Goal: Task Accomplishment & Management: Use online tool/utility

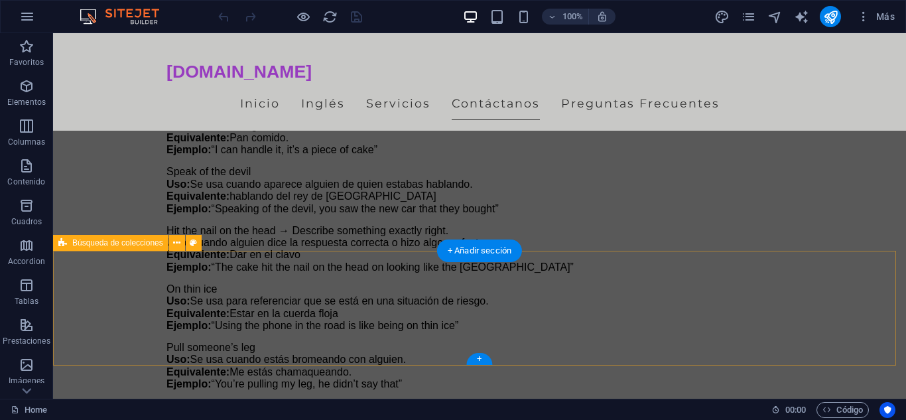
scroll to position [3199, 0]
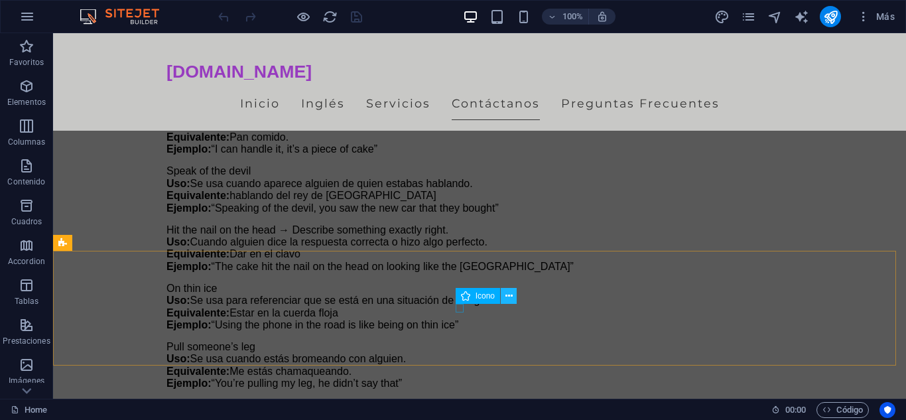
click at [507, 295] on icon at bounding box center [508, 296] width 7 height 14
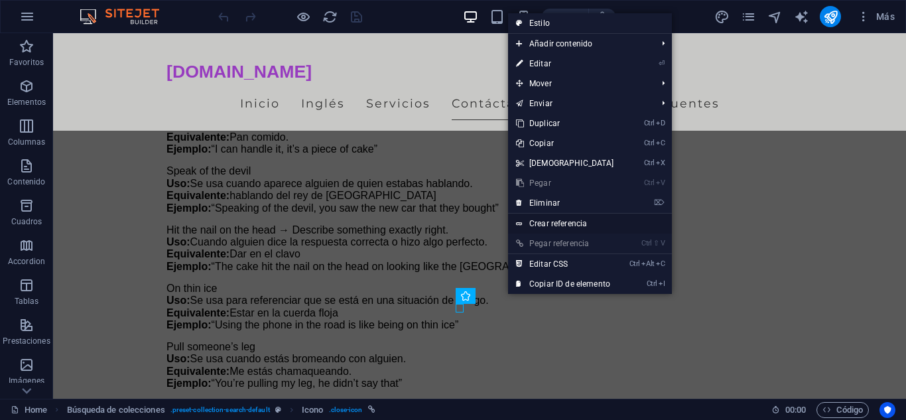
click at [545, 223] on link "Crear referencia" at bounding box center [590, 224] width 164 height 20
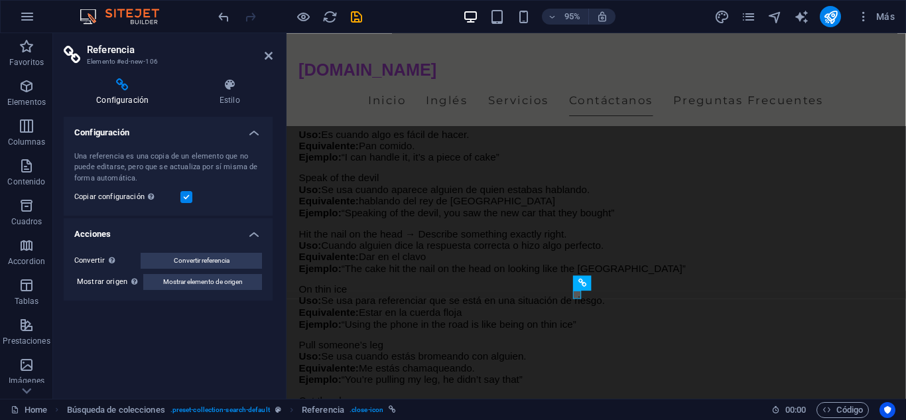
click at [265, 50] on h2 "Referencia" at bounding box center [180, 50] width 186 height 12
click at [267, 54] on icon at bounding box center [269, 55] width 8 height 11
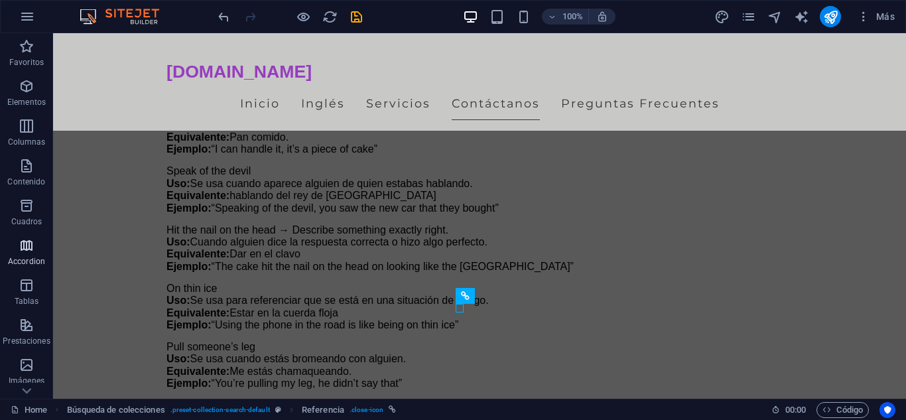
click at [25, 246] on icon "button" at bounding box center [27, 245] width 16 height 16
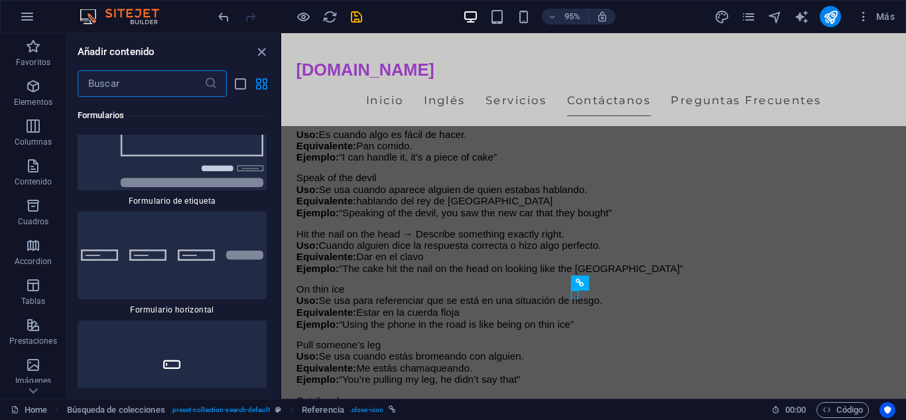
scroll to position [20110, 0]
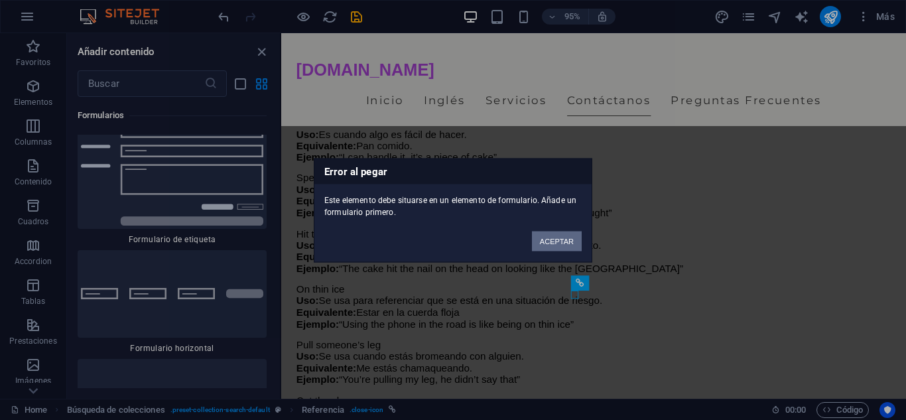
click at [546, 240] on button "ACEPTAR" at bounding box center [557, 241] width 50 height 20
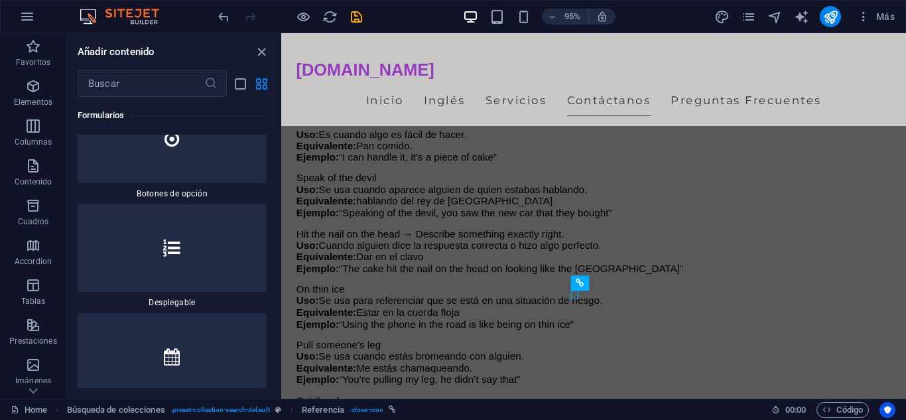
scroll to position [21137, 0]
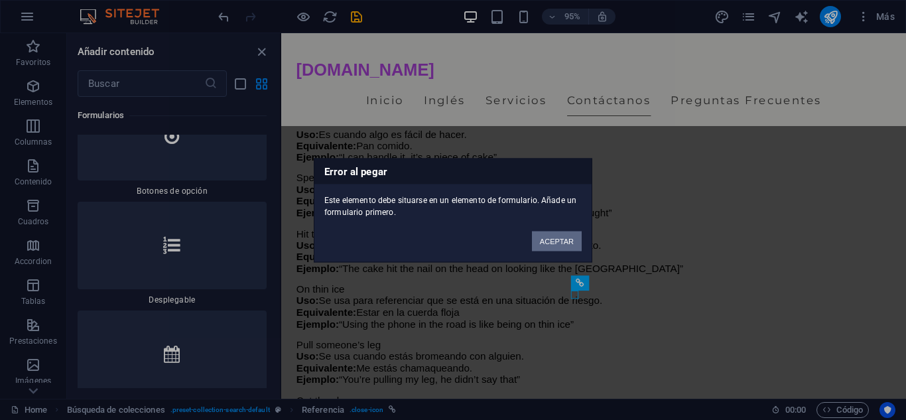
click at [562, 242] on button "ACEPTAR" at bounding box center [557, 241] width 50 height 20
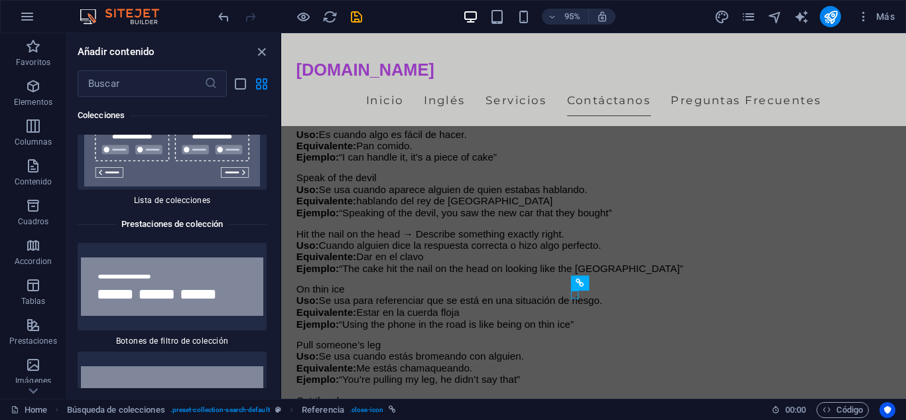
scroll to position [25700, 0]
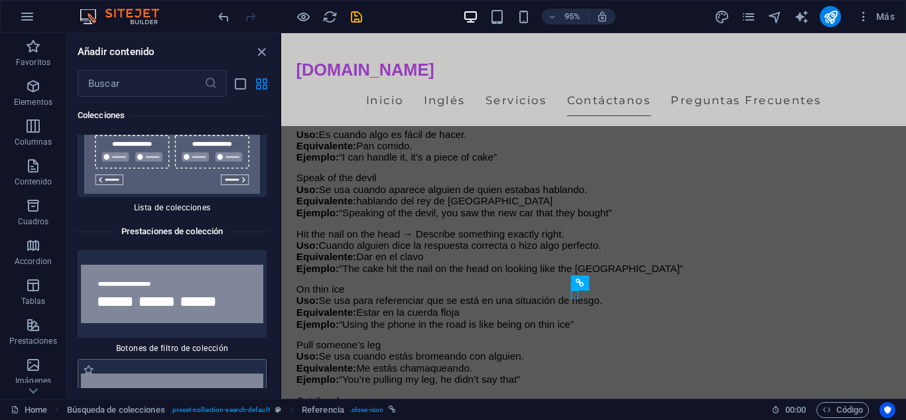
click at [160, 373] on img at bounding box center [172, 402] width 182 height 59
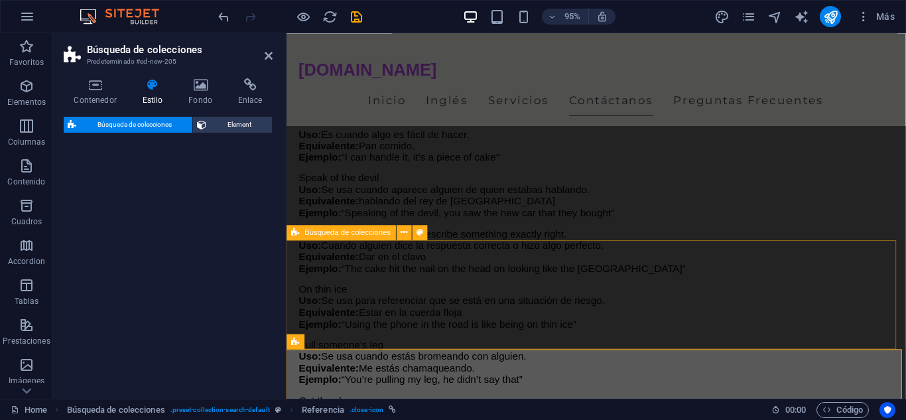
drag, startPoint x: 513, startPoint y: 300, endPoint x: 392, endPoint y: 315, distance: 121.6
select select "px"
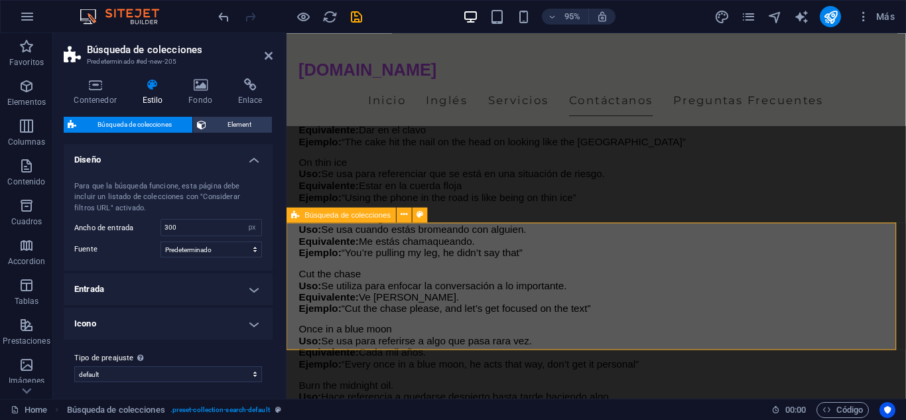
scroll to position [3333, 0]
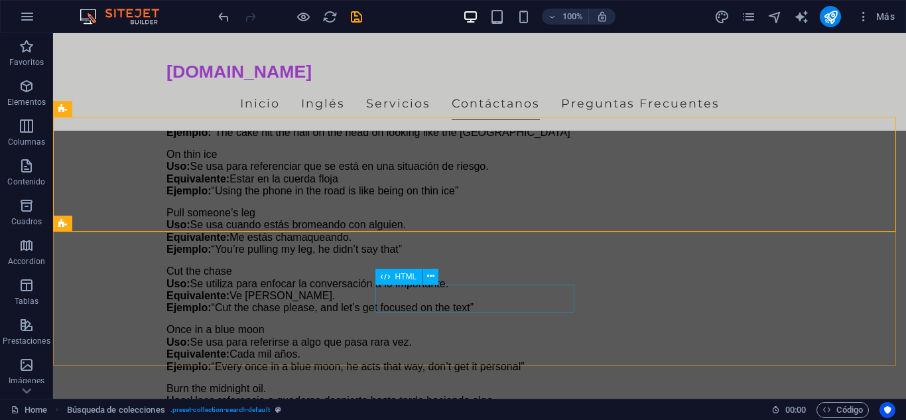
click at [406, 273] on span "HTML" at bounding box center [406, 277] width 22 height 8
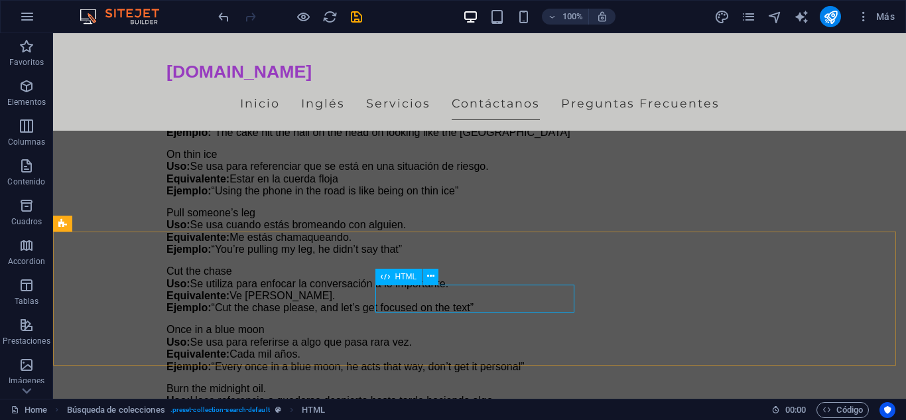
click at [403, 275] on span "HTML" at bounding box center [406, 277] width 22 height 8
click at [433, 275] on icon at bounding box center [430, 276] width 7 height 14
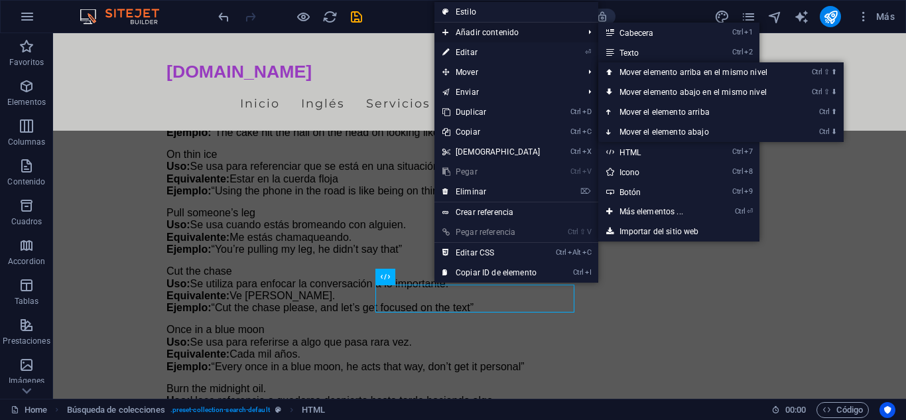
click at [492, 42] on span "Añadir contenido" at bounding box center [506, 33] width 144 height 20
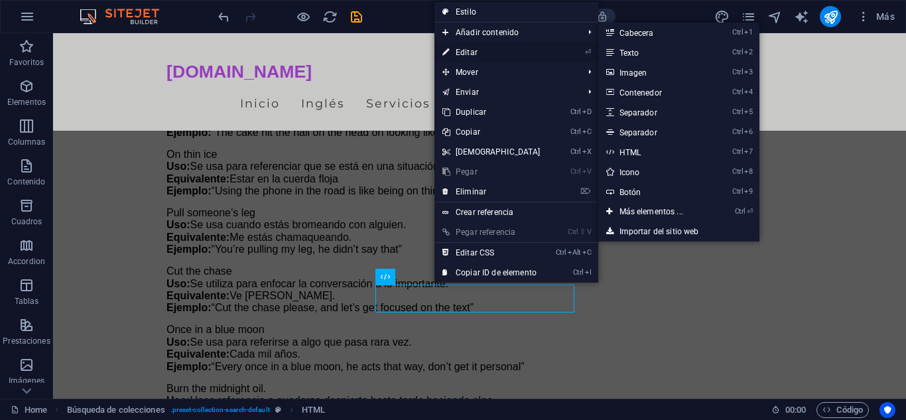
click at [478, 48] on link "⏎ Editar" at bounding box center [491, 52] width 114 height 20
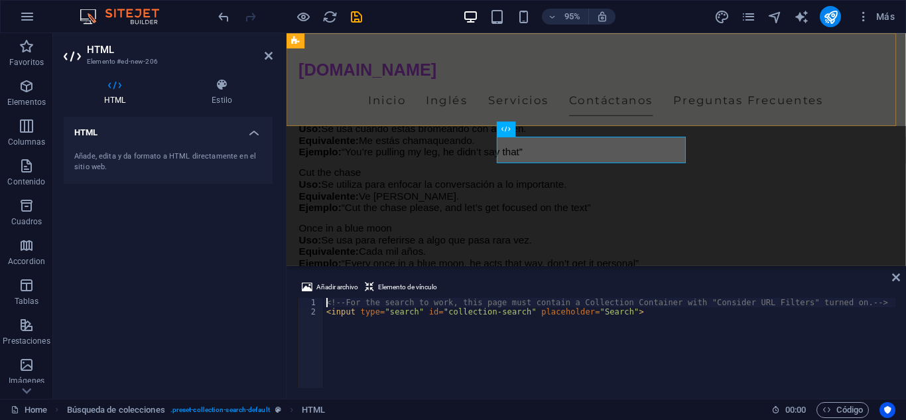
scroll to position [3475, 0]
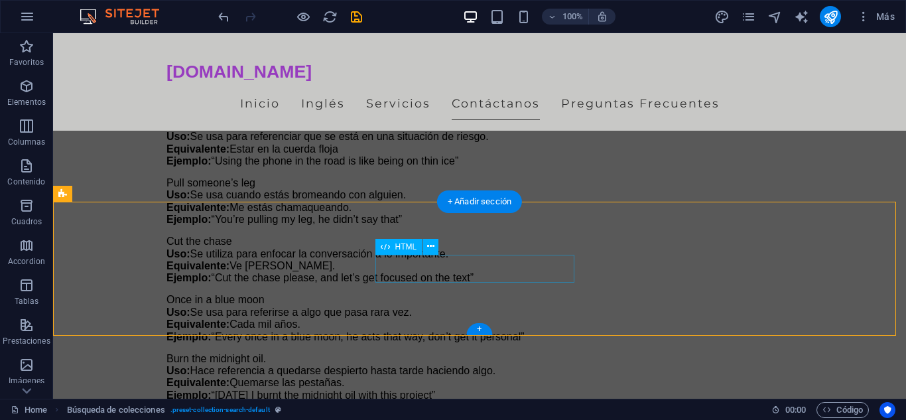
scroll to position [3235, 0]
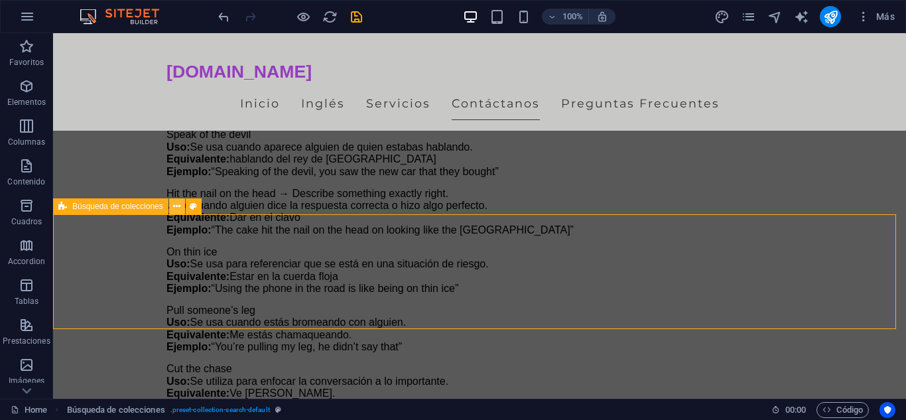
click at [174, 205] on icon at bounding box center [176, 207] width 7 height 14
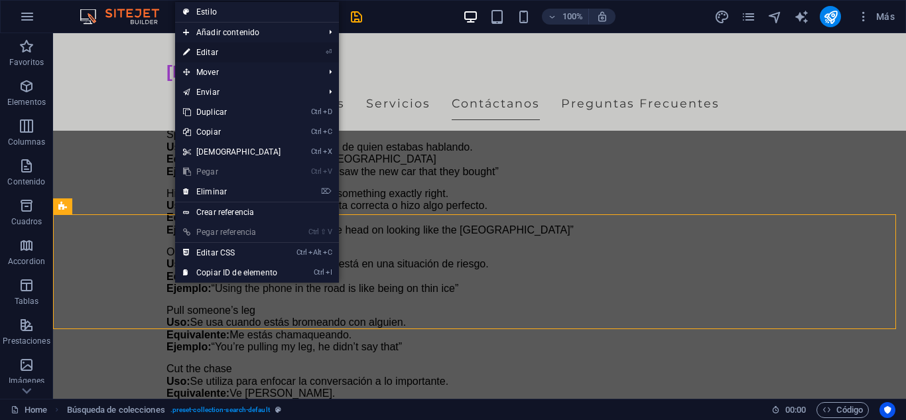
click at [228, 53] on link "⏎ Editar" at bounding box center [232, 52] width 114 height 20
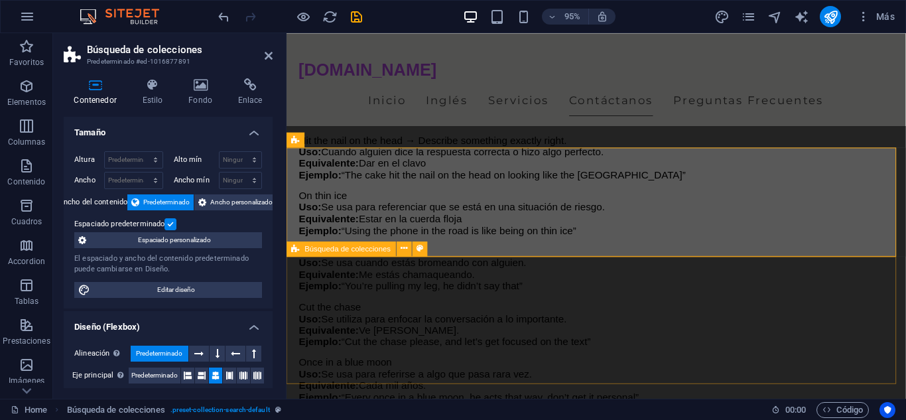
scroll to position [3296, 0]
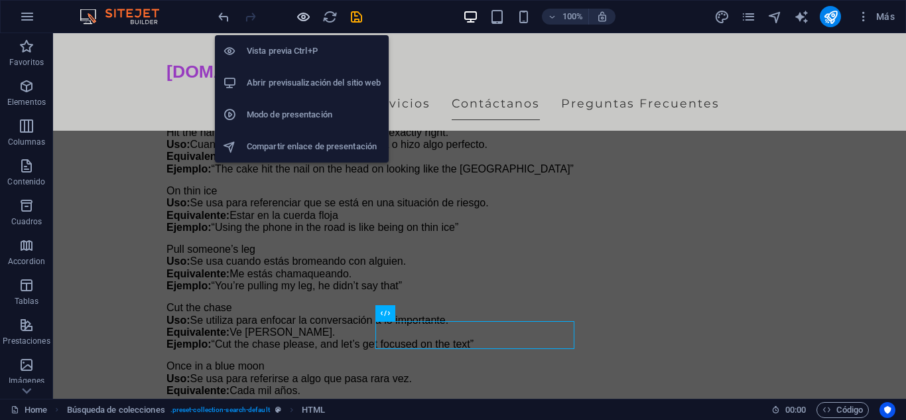
click at [306, 17] on icon "button" at bounding box center [303, 16] width 15 height 15
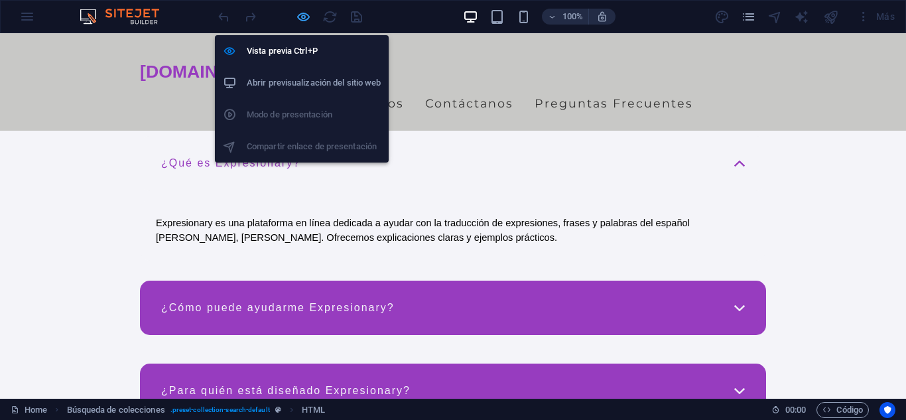
scroll to position [539, 0]
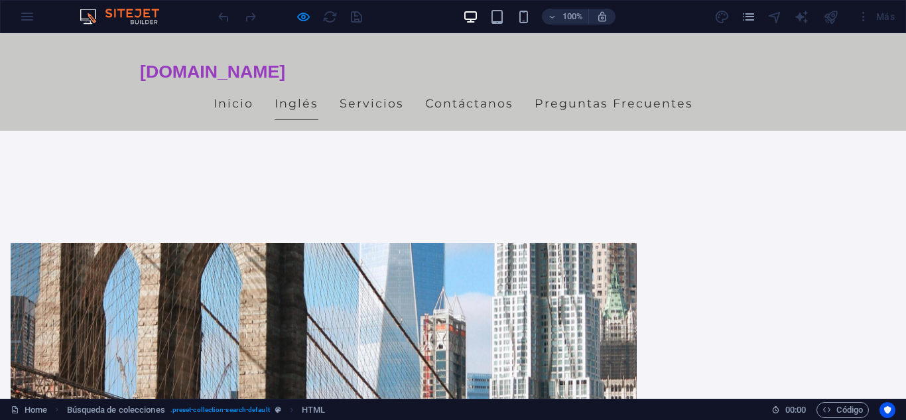
type input "fella"
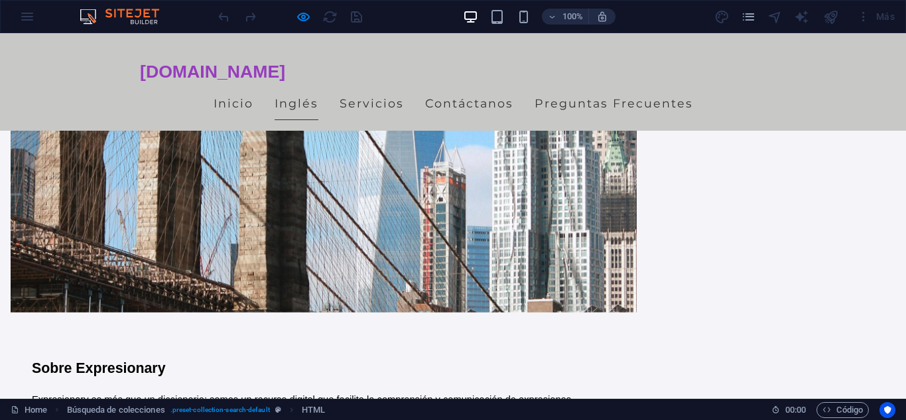
scroll to position [581, 0]
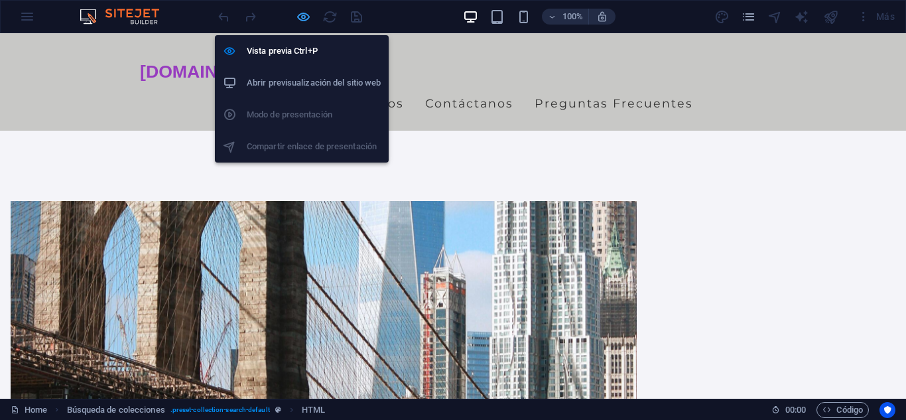
click at [303, 27] on div "Vista previa Ctrl+P Abrir previsualización del sitio web Modo de presentación C…" at bounding box center [302, 94] width 174 height 138
click at [304, 12] on icon "button" at bounding box center [303, 16] width 15 height 15
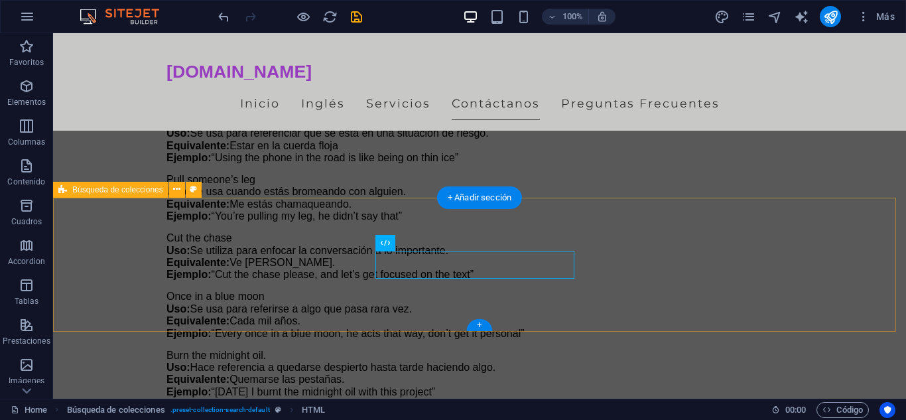
scroll to position [3365, 0]
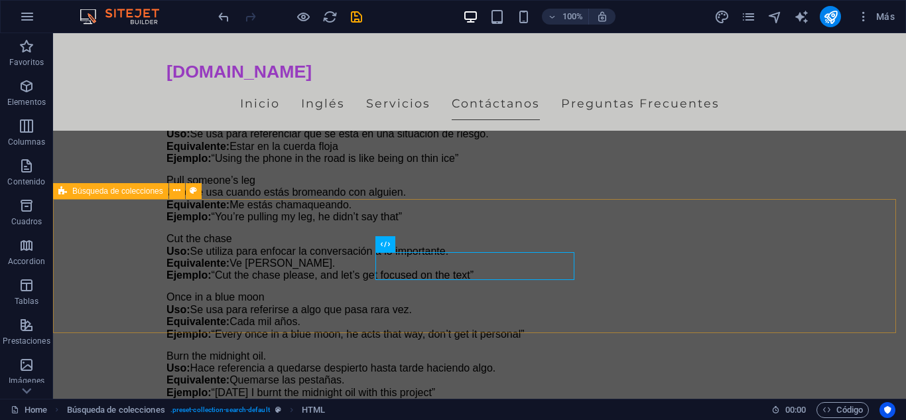
click at [95, 194] on span "Búsqueda de colecciones" at bounding box center [117, 191] width 91 height 8
click at [176, 191] on icon at bounding box center [176, 191] width 7 height 14
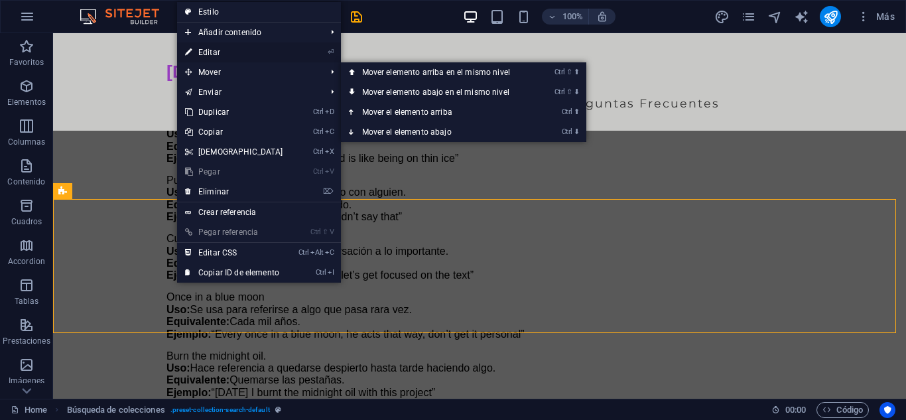
click at [227, 51] on link "⏎ Editar" at bounding box center [234, 52] width 114 height 20
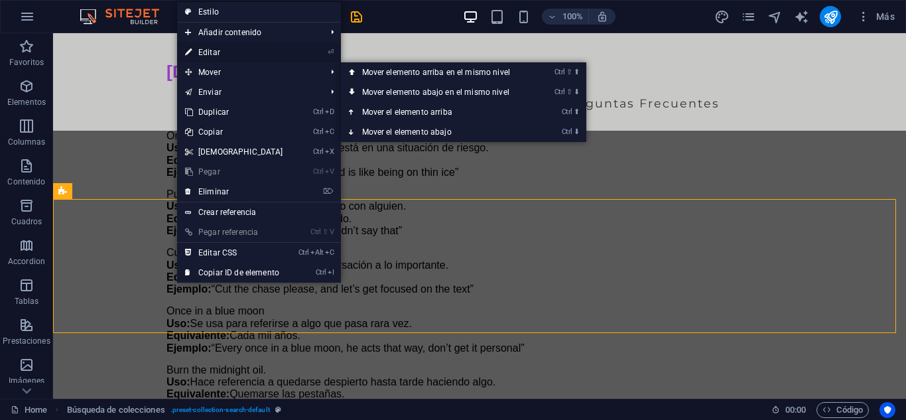
select select "px"
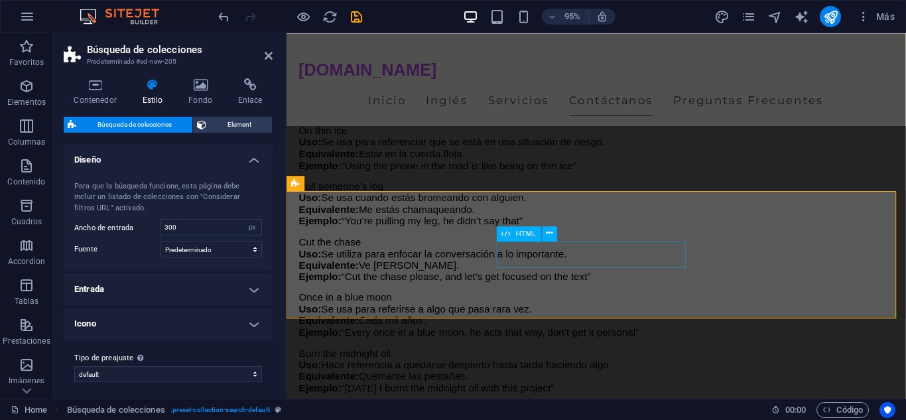
click at [518, 233] on span "HTML" at bounding box center [526, 232] width 21 height 7
click at [546, 230] on icon at bounding box center [549, 233] width 7 height 13
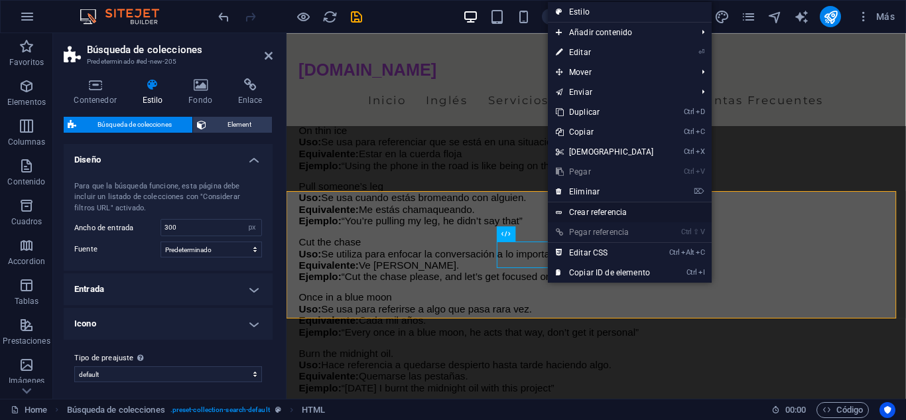
click at [607, 212] on link "Crear referencia" at bounding box center [630, 212] width 164 height 20
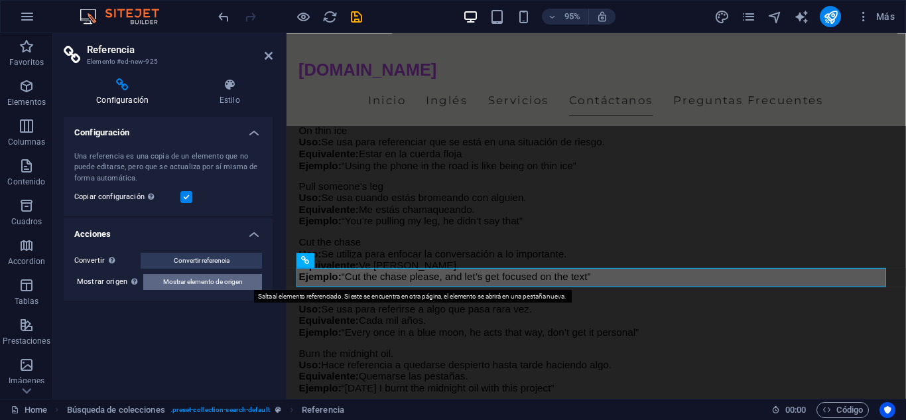
click at [188, 285] on span "Mostrar elemento de origen" at bounding box center [203, 282] width 80 height 16
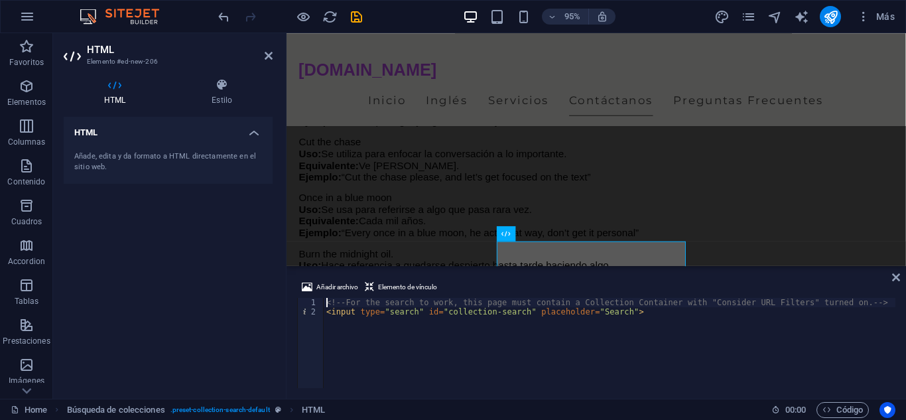
click at [251, 133] on h4 "HTML" at bounding box center [168, 129] width 209 height 24
click at [251, 133] on h4 "HTML" at bounding box center [168, 133] width 209 height 32
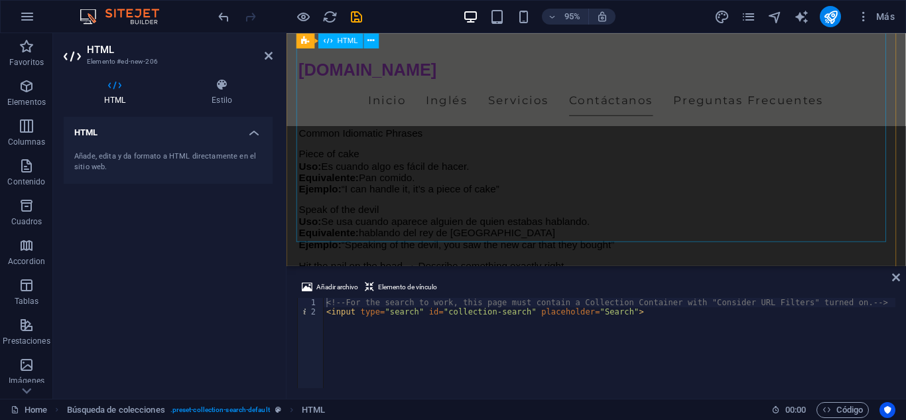
scroll to position [3059, 0]
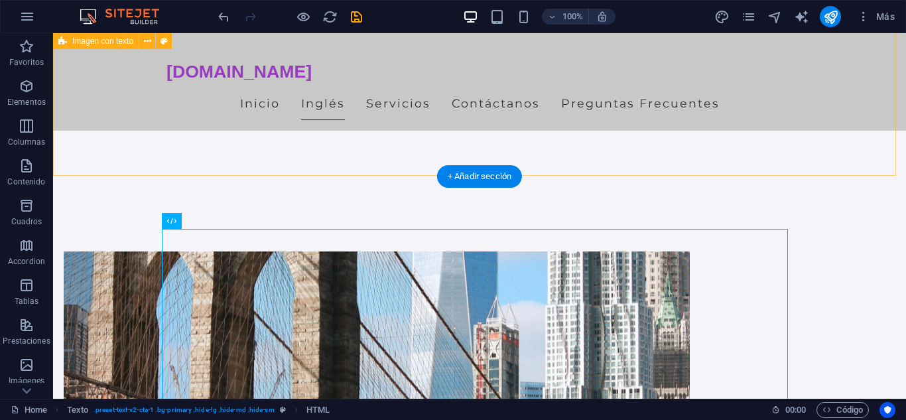
scroll to position [532, 0]
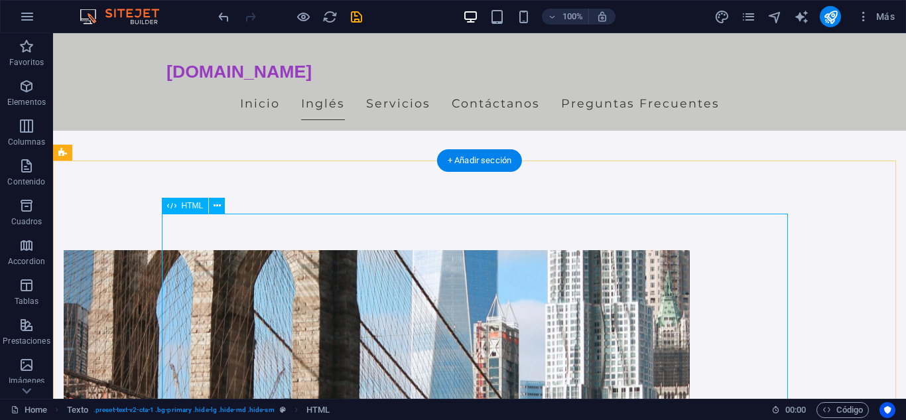
click at [189, 202] on span "HTML" at bounding box center [193, 206] width 22 height 8
click at [222, 208] on button at bounding box center [217, 206] width 16 height 16
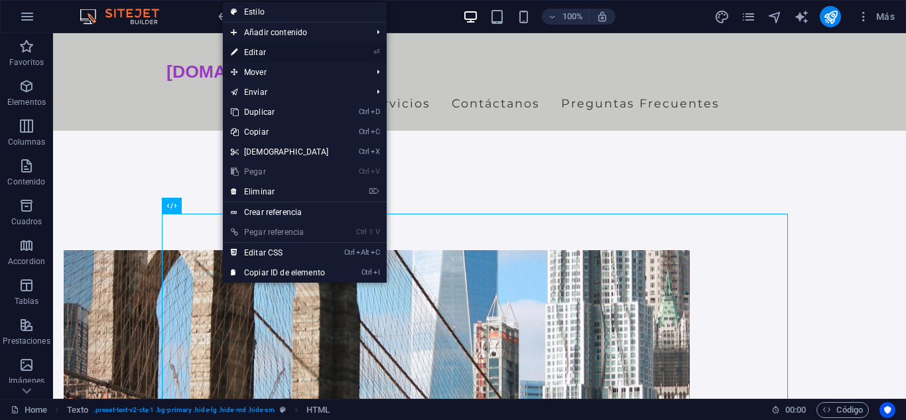
click at [277, 50] on link "⏎ Editar" at bounding box center [280, 52] width 114 height 20
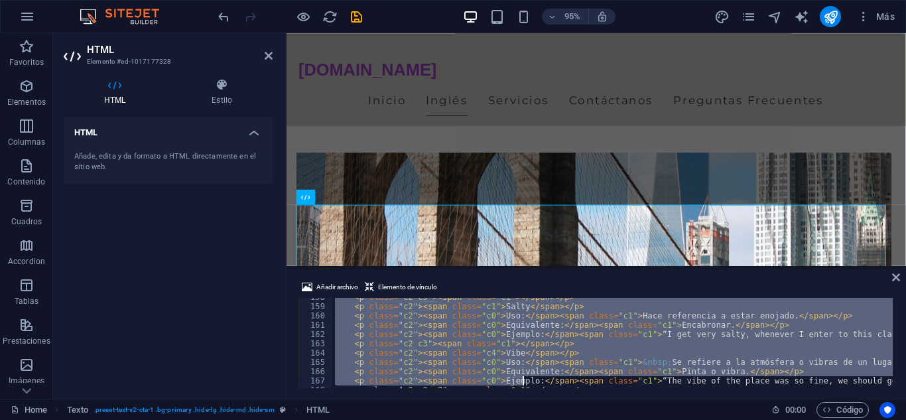
scroll to position [2029, 0]
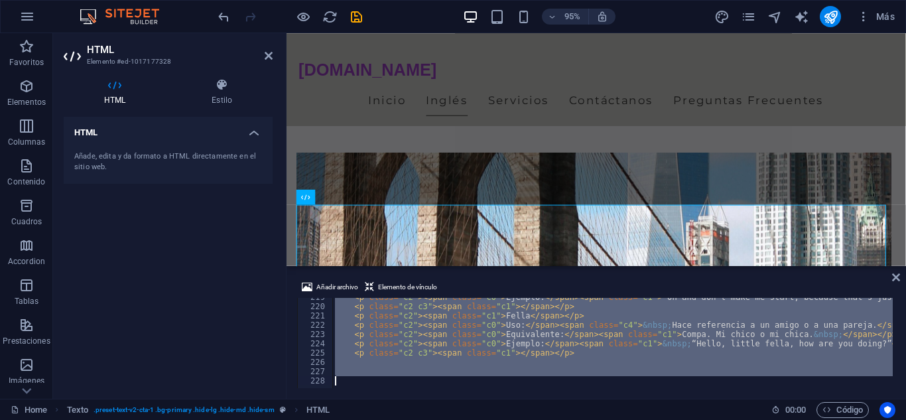
drag, startPoint x: 348, startPoint y: 342, endPoint x: 529, endPoint y: 381, distance: 185.1
click at [893, 276] on icon at bounding box center [896, 277] width 8 height 11
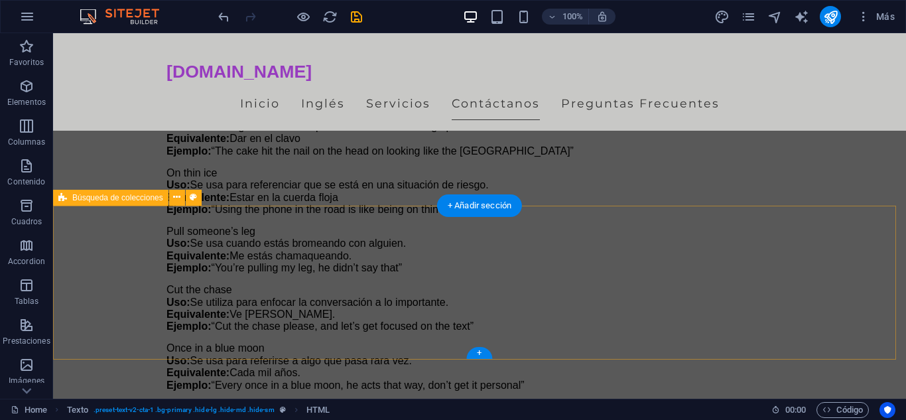
scroll to position [3313, 0]
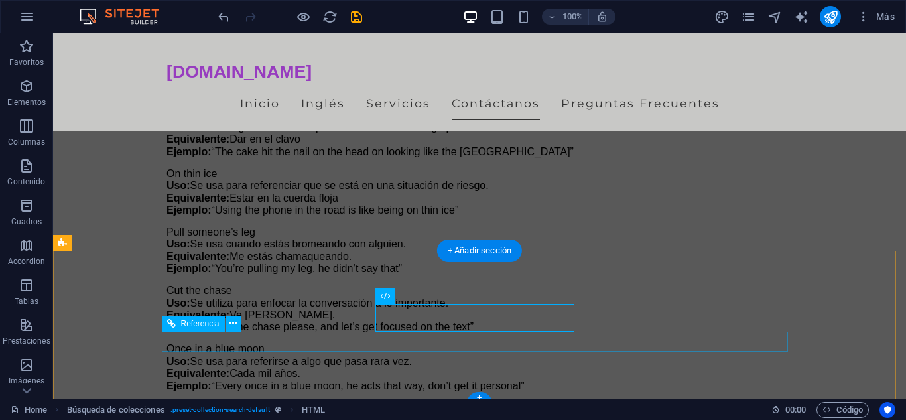
click at [231, 322] on icon at bounding box center [232, 323] width 7 height 14
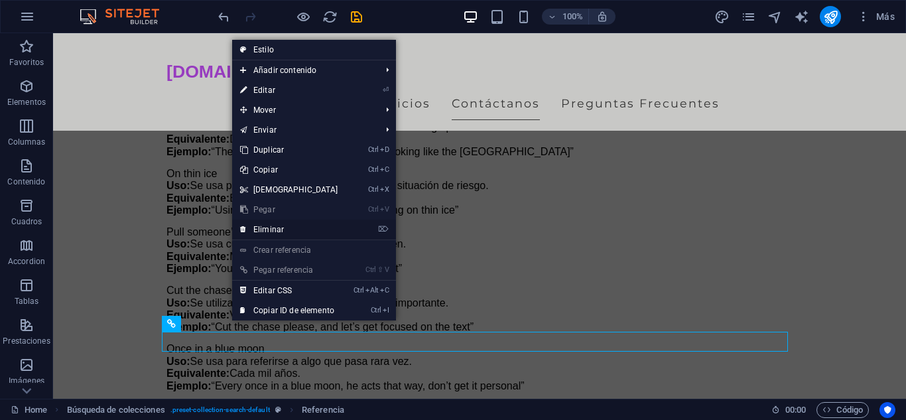
click at [276, 235] on link "⌦ Eliminar" at bounding box center [289, 230] width 114 height 20
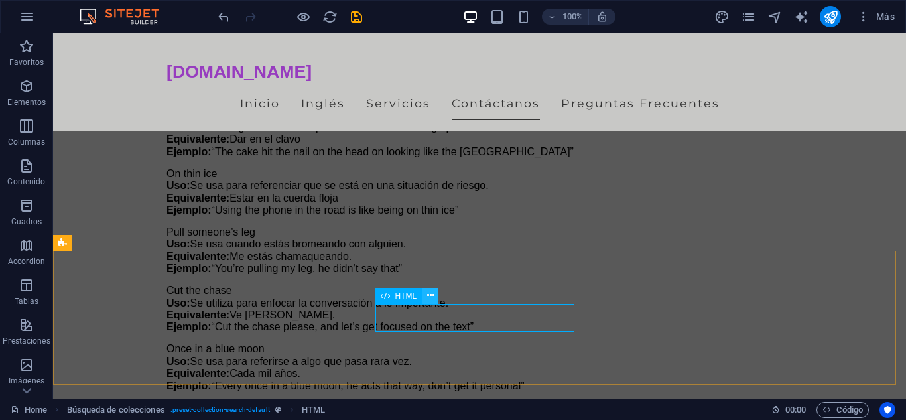
click at [428, 297] on icon at bounding box center [430, 295] width 7 height 14
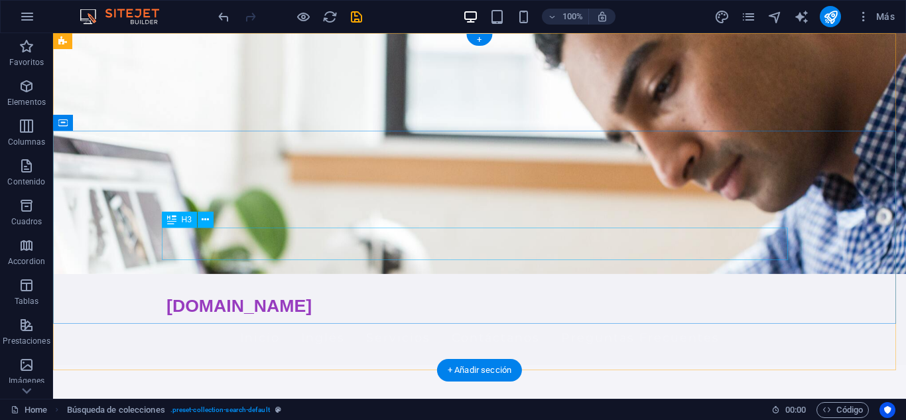
scroll to position [0, 0]
